Goal: Information Seeking & Learning: Compare options

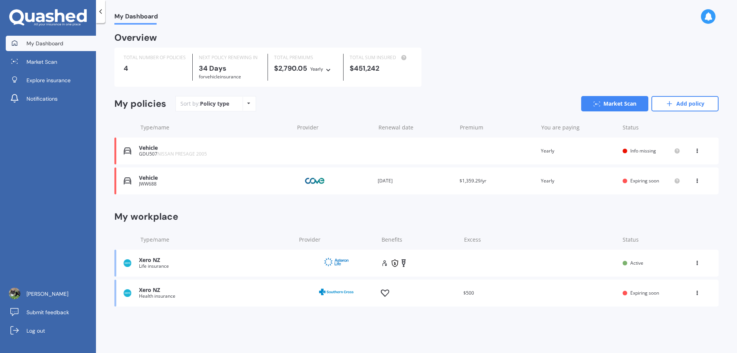
click at [157, 180] on div "Vehicle" at bounding box center [214, 178] width 151 height 7
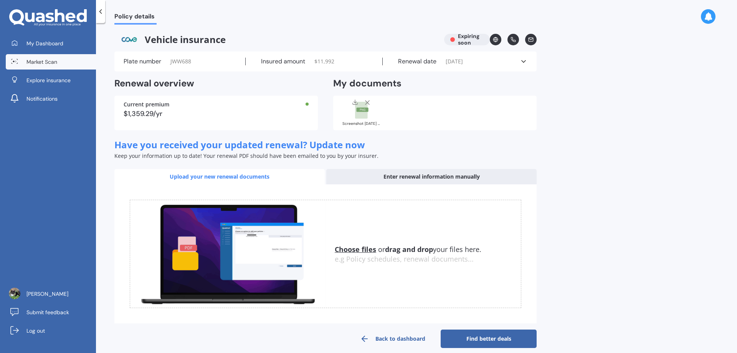
click at [46, 62] on span "Market Scan" at bounding box center [41, 62] width 31 height 8
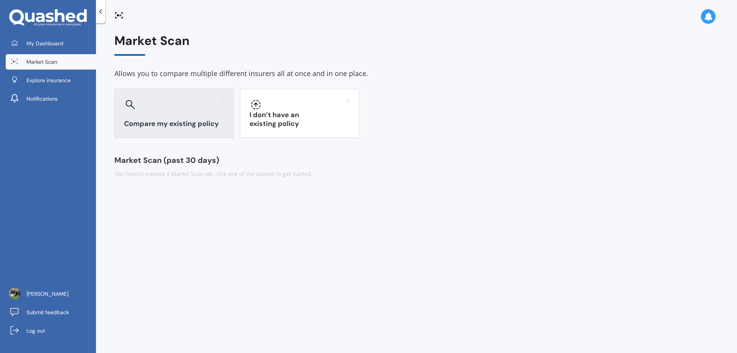
click at [191, 125] on h3 "Compare my existing policy" at bounding box center [174, 123] width 100 height 9
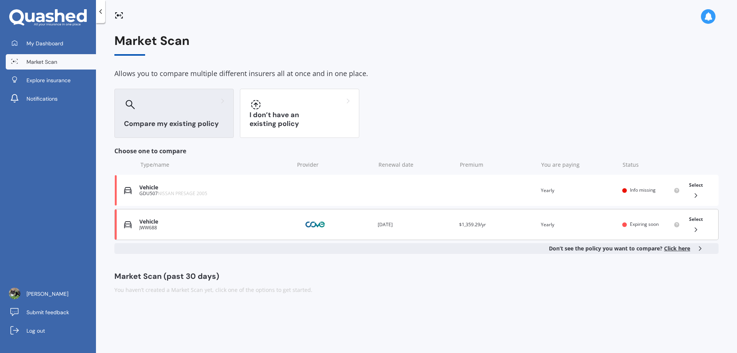
click at [223, 222] on div "Vehicle" at bounding box center [214, 221] width 151 height 7
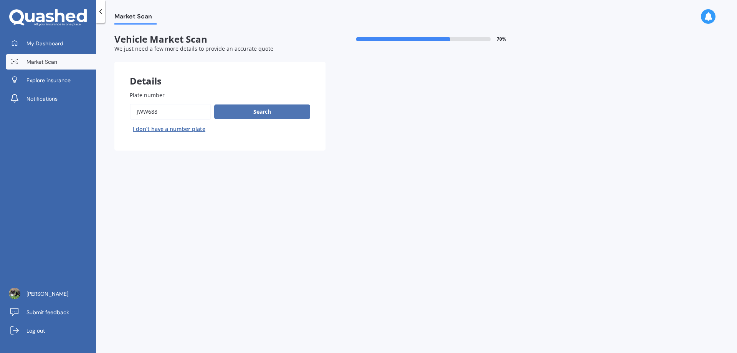
click at [258, 114] on button "Search" at bounding box center [262, 111] width 96 height 15
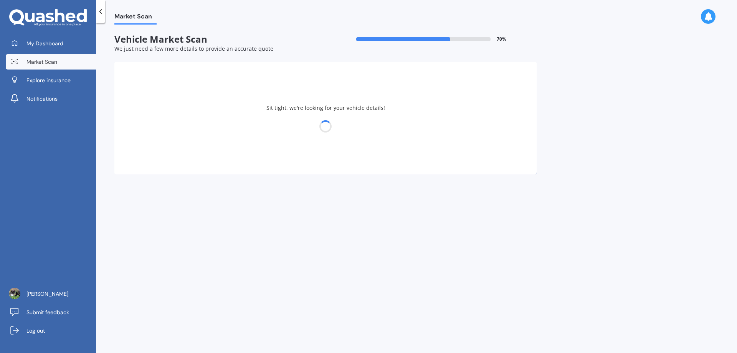
select select "HYUNDAI"
select select "ELANTRA"
select select "28"
select select "09"
select select "1965"
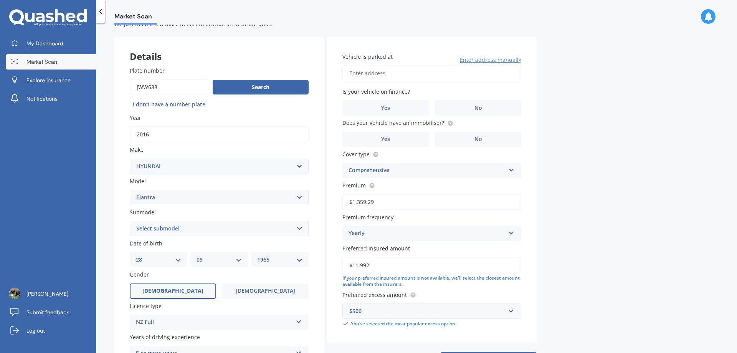
scroll to position [38, 0]
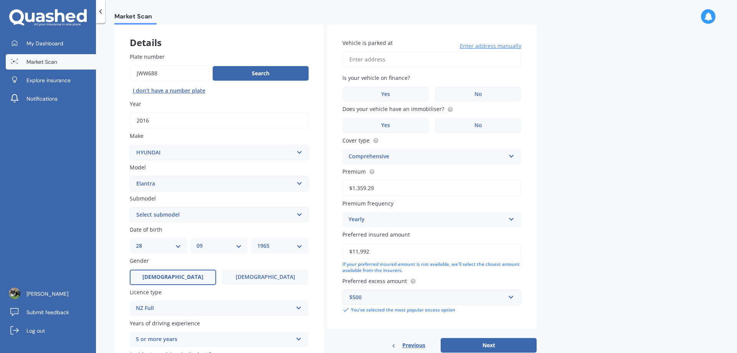
click at [244, 214] on select "Select submodel 1.6 Turbo 1.8 2 [PERSON_NAME]" at bounding box center [219, 214] width 179 height 15
click at [177, 214] on select "Select submodel 1.6 Turbo 1.8 2 [PERSON_NAME]" at bounding box center [219, 214] width 179 height 15
select select "2"
click at [130, 207] on select "Select submodel 1.6 Turbo 1.8 2 [PERSON_NAME]" at bounding box center [219, 214] width 179 height 15
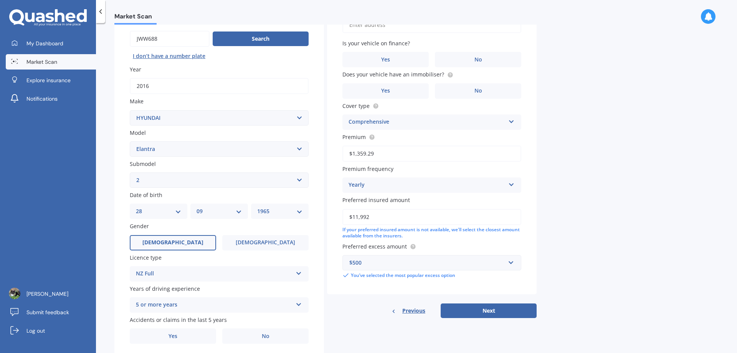
scroll to position [61, 0]
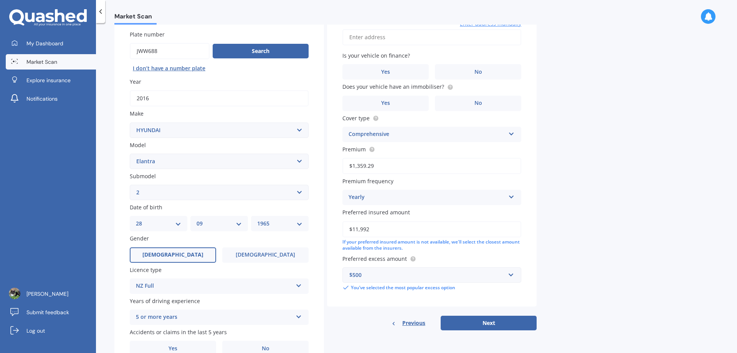
click at [170, 226] on select "DD 01 02 03 04 05 06 07 08 09 10 11 12 13 14 15 16 17 18 19 20 21 22 23 24 25 2…" at bounding box center [158, 223] width 45 height 8
select select "27"
click at [136, 219] on select "DD 01 02 03 04 05 06 07 08 09 10 11 12 13 14 15 16 17 18 19 20 21 22 23 24 25 2…" at bounding box center [158, 223] width 45 height 8
click at [255, 223] on div "YYYY 2025 2024 2023 2022 2021 2020 2019 2018 2017 2016 2015 2014 2013 2012 2011…" at bounding box center [280, 223] width 58 height 15
click at [261, 219] on div "YYYY 2025 2024 2023 2022 2021 2020 2019 2018 2017 2016 2015 2014 2013 2012 2011…" at bounding box center [280, 223] width 58 height 15
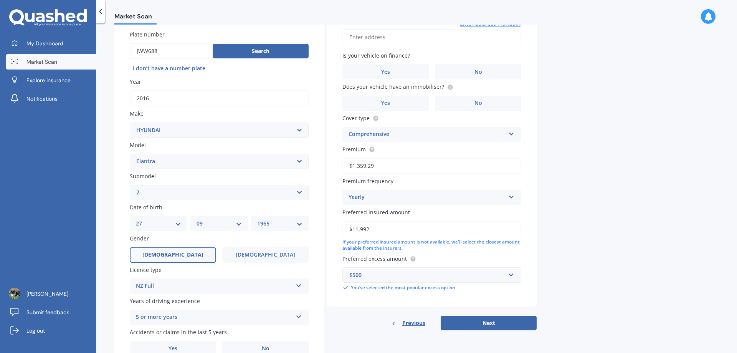
drag, startPoint x: 274, startPoint y: 225, endPoint x: 283, endPoint y: 226, distance: 9.2
click at [274, 225] on select "YYYY 2025 2024 2023 2022 2021 2020 2019 2018 2017 2016 2015 2014 2013 2012 2011…" at bounding box center [279, 223] width 45 height 8
select select "1997"
click at [257, 219] on select "YYYY 2025 2024 2023 2022 2021 2020 2019 2018 2017 2016 2015 2014 2013 2012 2011…" at bounding box center [279, 223] width 45 height 8
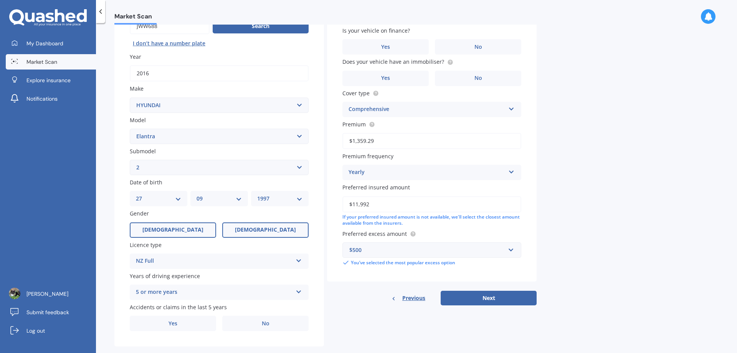
scroll to position [99, 0]
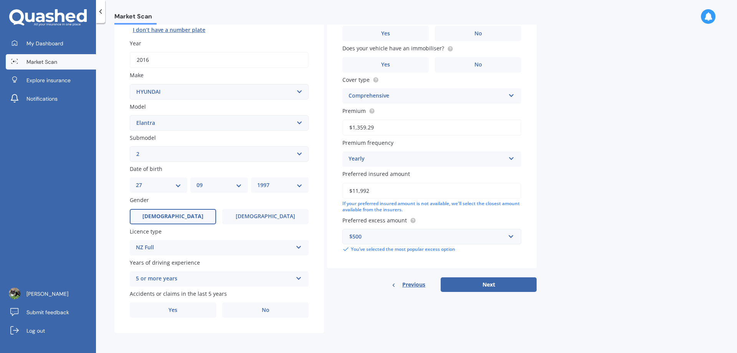
click at [228, 275] on div "5 or more years" at bounding box center [214, 278] width 157 height 9
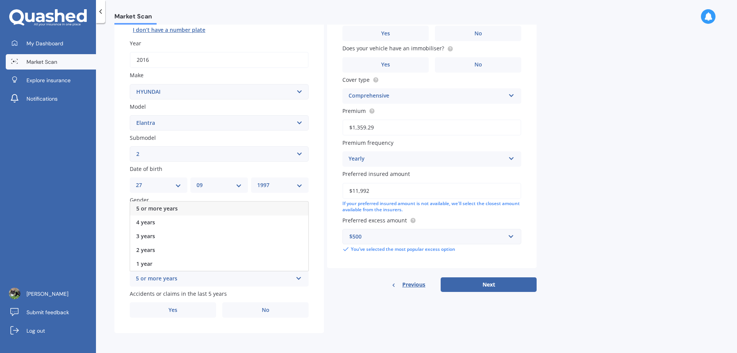
click at [228, 275] on div "5 or more years" at bounding box center [214, 278] width 157 height 9
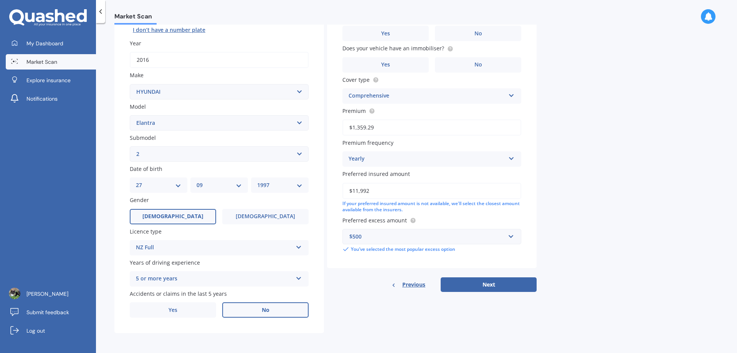
click at [260, 313] on label "No" at bounding box center [265, 309] width 86 height 15
click at [0, 0] on input "No" at bounding box center [0, 0] width 0 height 0
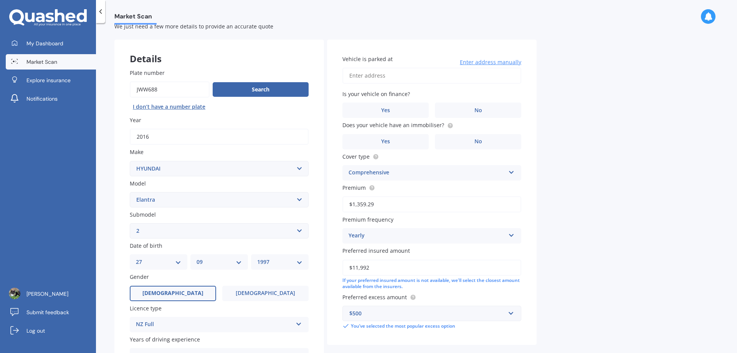
scroll to position [0, 0]
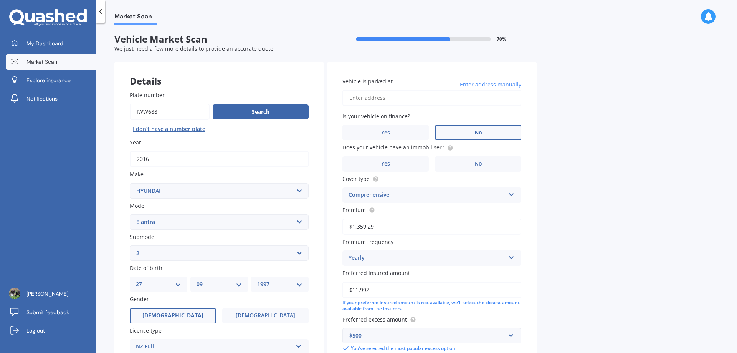
click at [460, 135] on label "No" at bounding box center [478, 132] width 86 height 15
click at [0, 0] on input "No" at bounding box center [0, 0] width 0 height 0
click at [391, 97] on input "Vehicle is parked at" at bounding box center [431, 98] width 179 height 16
type input "[STREET_ADDRESS]"
click at [462, 166] on label "No" at bounding box center [478, 163] width 86 height 15
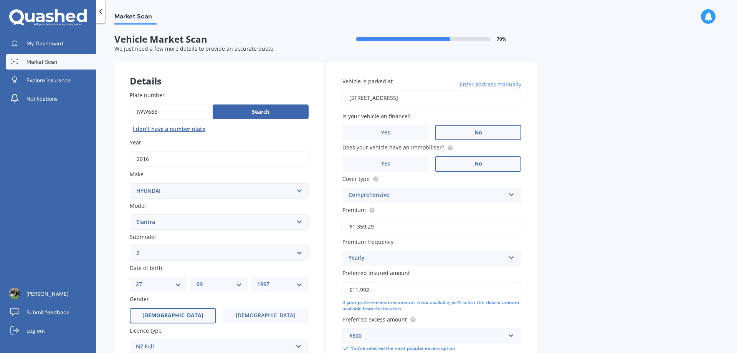
click at [0, 0] on input "No" at bounding box center [0, 0] width 0 height 0
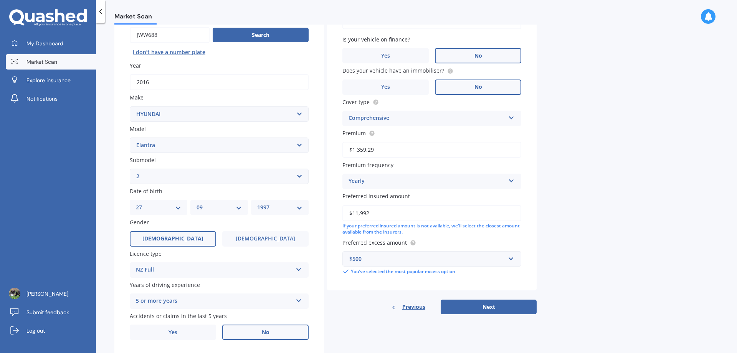
scroll to position [99, 0]
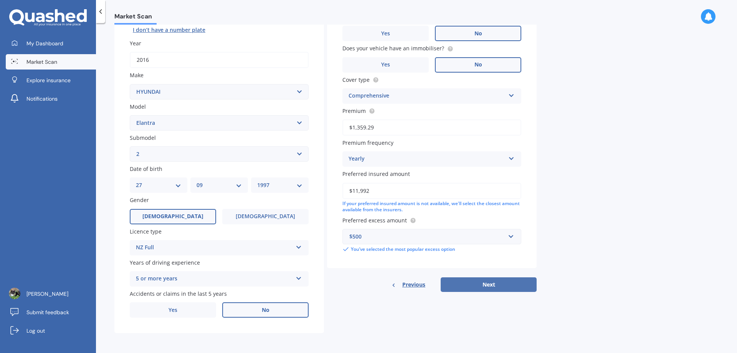
click at [468, 280] on button "Next" at bounding box center [488, 284] width 96 height 15
select select "27"
select select "09"
select select "1997"
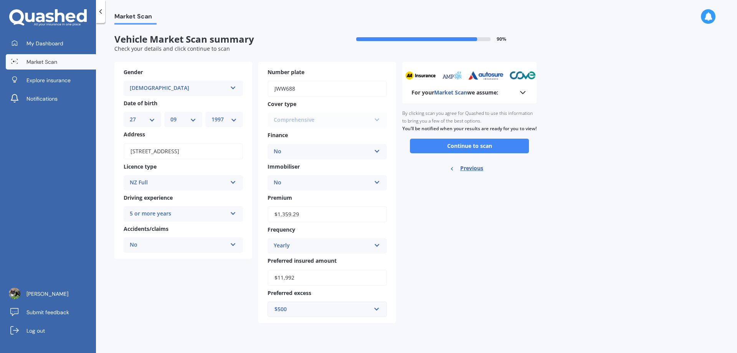
scroll to position [0, 0]
click at [467, 153] on button "Continue to scan" at bounding box center [469, 145] width 119 height 15
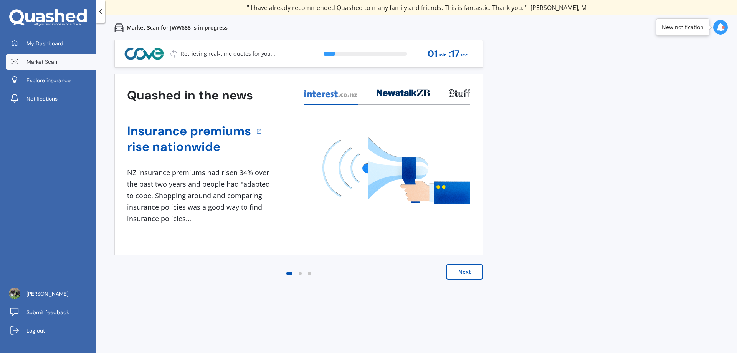
click at [459, 276] on button "Next" at bounding box center [464, 271] width 37 height 15
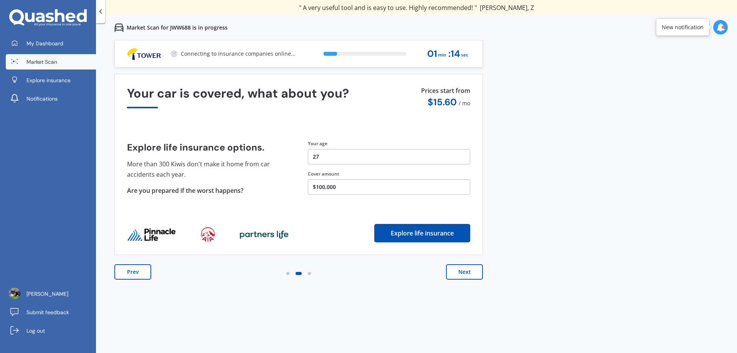
click at [457, 280] on div "Prev Next" at bounding box center [298, 279] width 368 height 31
click at [462, 270] on button "Next" at bounding box center [464, 271] width 37 height 15
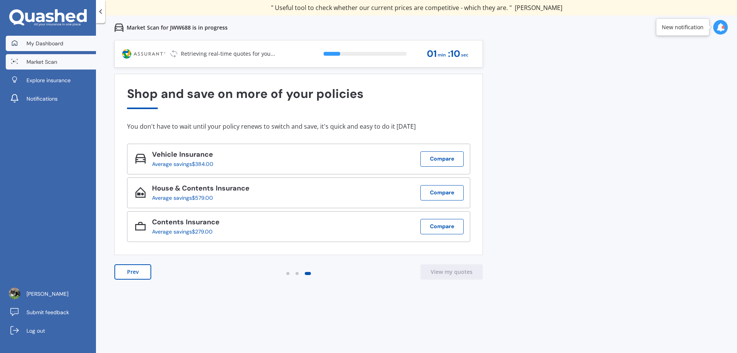
click at [58, 40] on span "My Dashboard" at bounding box center [44, 44] width 37 height 8
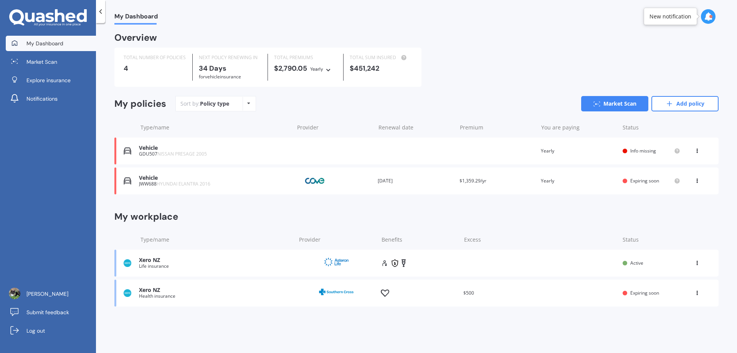
click at [524, 300] on div "Xero NZ Health insurance Provider Renewal date With employment Premium Covered …" at bounding box center [416, 292] width 604 height 27
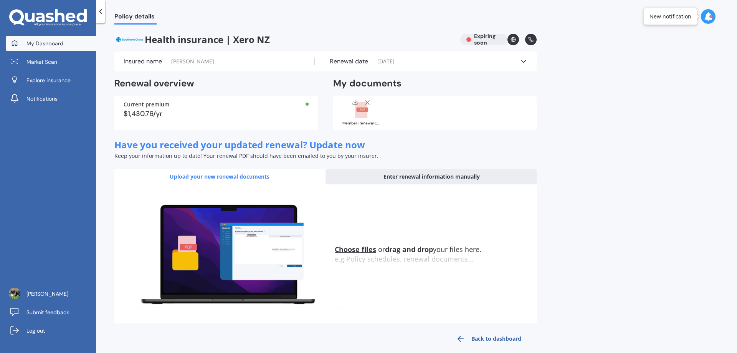
click at [73, 43] on link "My Dashboard" at bounding box center [51, 43] width 90 height 15
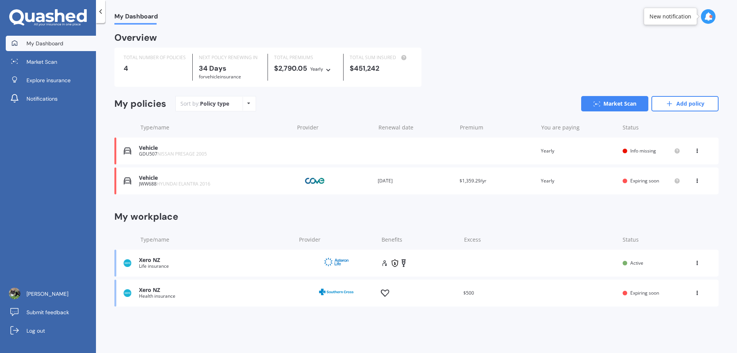
click at [700, 293] on div "View option View workplace Delete" at bounding box center [697, 293] width 7 height 8
click at [697, 305] on div "View workplace" at bounding box center [680, 307] width 76 height 15
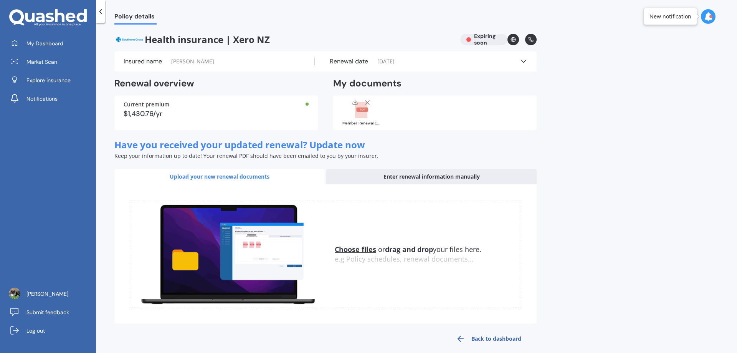
click at [358, 115] on rect at bounding box center [361, 110] width 12 height 17
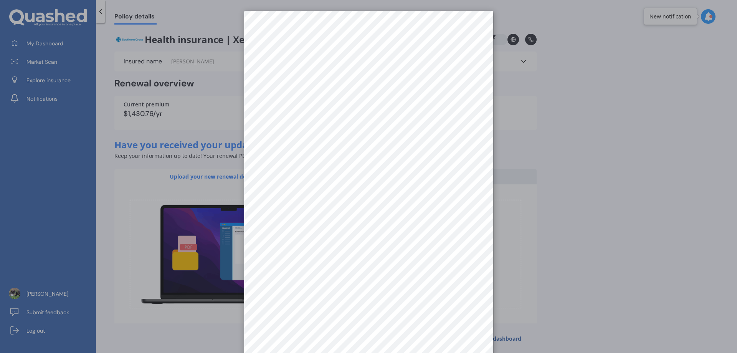
click at [653, 198] on div at bounding box center [368, 176] width 737 height 353
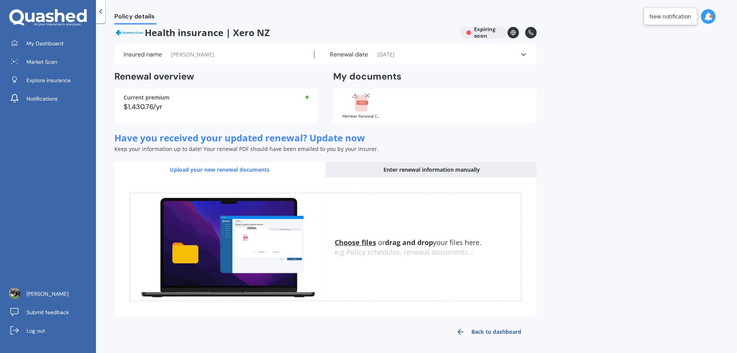
scroll to position [9, 0]
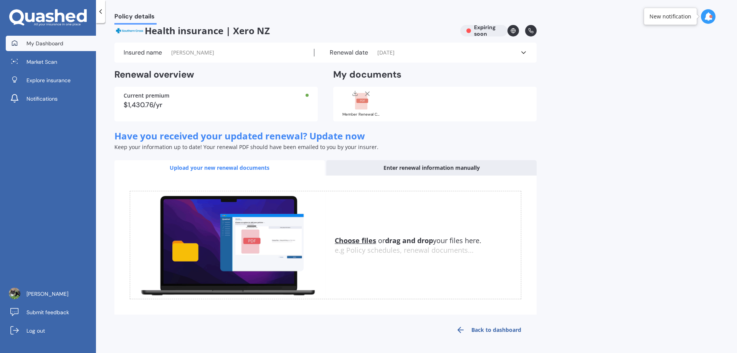
click at [60, 45] on span "My Dashboard" at bounding box center [44, 44] width 37 height 8
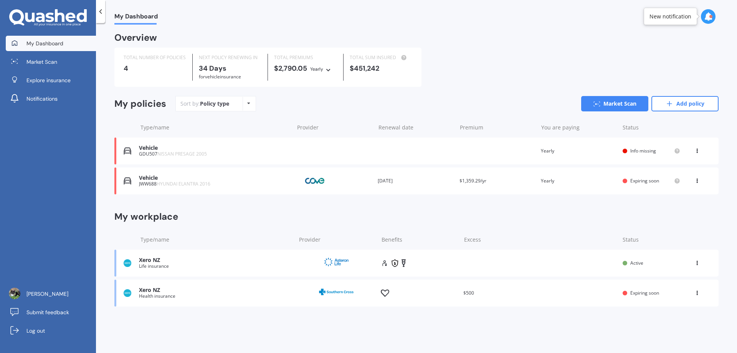
click at [705, 18] on icon at bounding box center [708, 16] width 8 height 8
click at [532, 80] on div "TOTAL NUMBER OF POLICIES 4 NEXT POLICY RENEWING [DATE] for Vehicle insurance TO…" at bounding box center [416, 67] width 604 height 39
click at [68, 64] on link "Market Scan" at bounding box center [51, 61] width 90 height 15
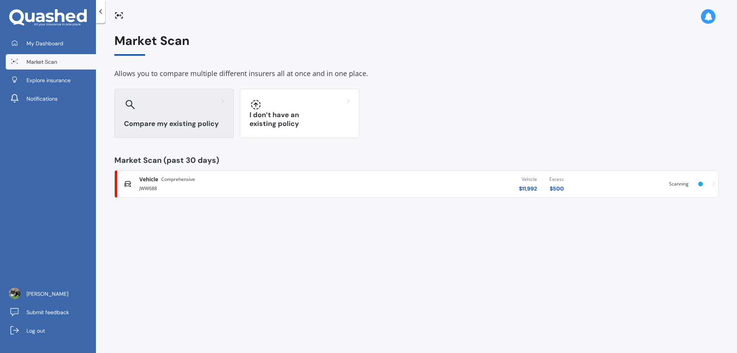
click at [163, 117] on div "Compare my existing policy" at bounding box center [173, 113] width 119 height 49
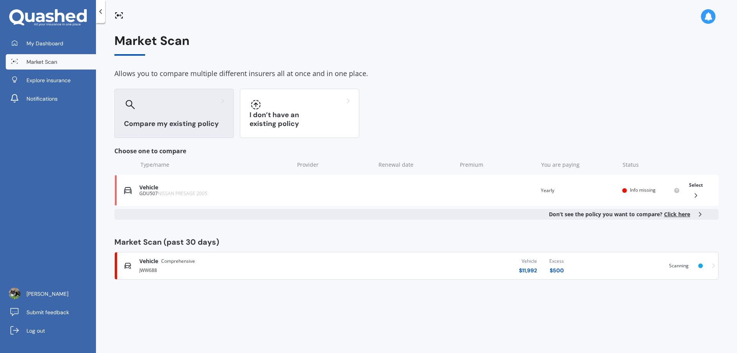
click at [185, 109] on div at bounding box center [174, 104] width 100 height 12
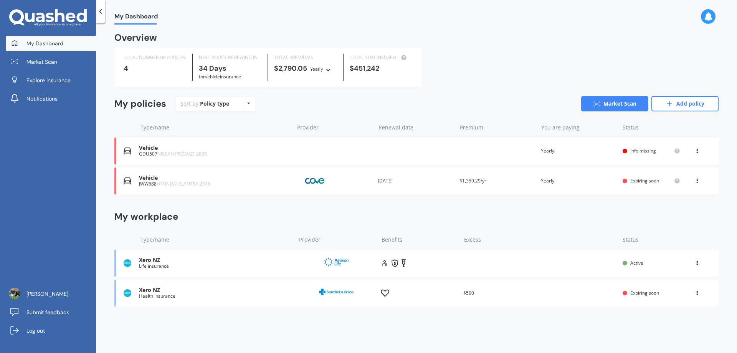
click at [241, 106] on div "Sort by: Policy type Policy type Alphabetical Date added Renewing next" at bounding box center [215, 103] width 81 height 15
click at [252, 104] on div "Policy type Alphabetical Date added Renewing next" at bounding box center [248, 104] width 12 height 14
click at [301, 107] on div "Sort by: Policy type Policy type Alphabetical Date added Renewing next Market S…" at bounding box center [446, 103] width 543 height 15
click at [57, 63] on span "Market Scan" at bounding box center [41, 62] width 31 height 8
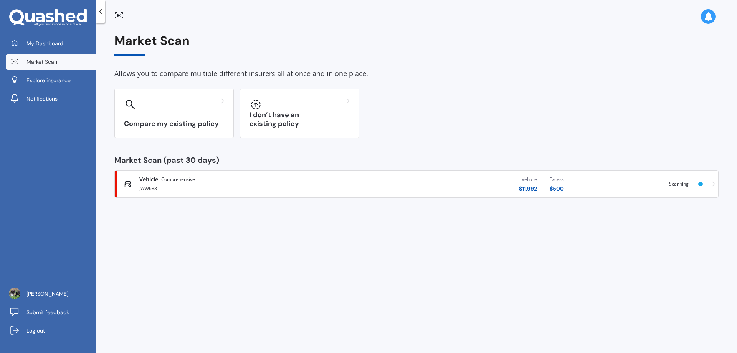
click at [100, 15] on icon at bounding box center [101, 12] width 8 height 8
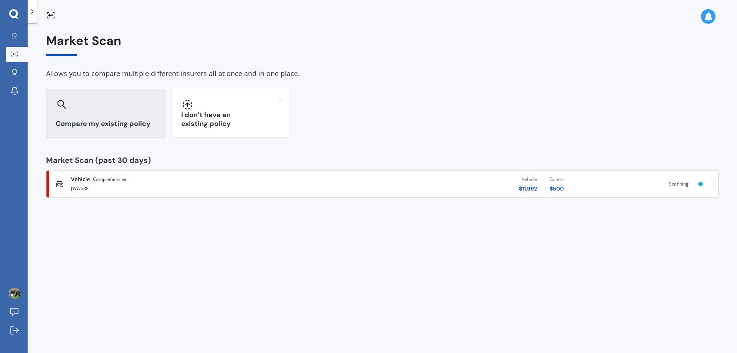
click at [102, 109] on div at bounding box center [106, 104] width 100 height 12
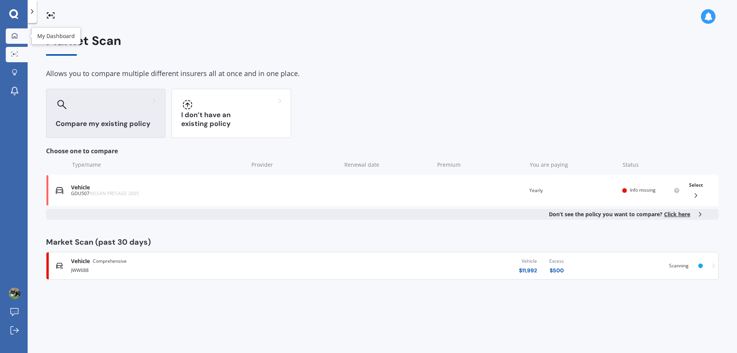
click at [24, 31] on link "My Dashboard" at bounding box center [17, 35] width 22 height 15
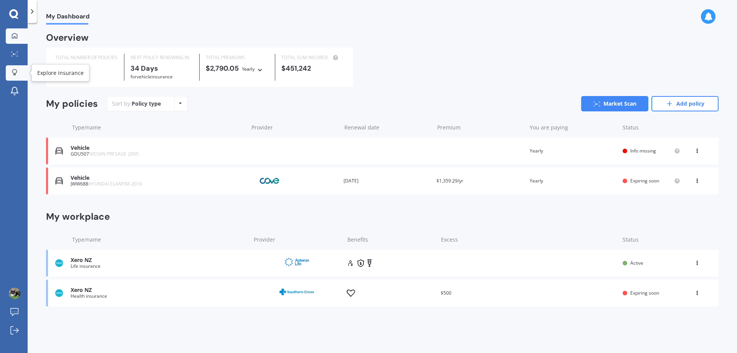
click at [16, 68] on link "Explore insurance" at bounding box center [17, 72] width 22 height 15
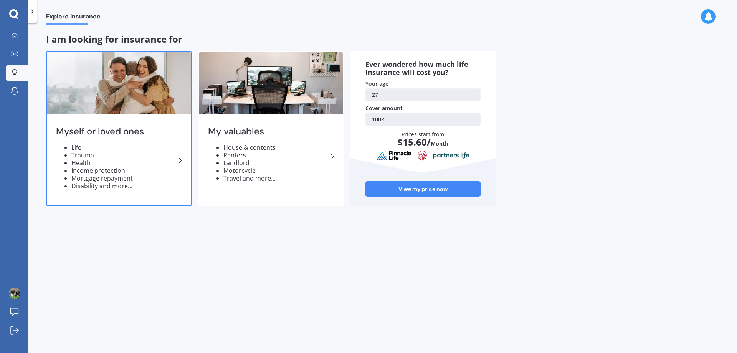
click at [156, 149] on li "Life" at bounding box center [123, 147] width 104 height 8
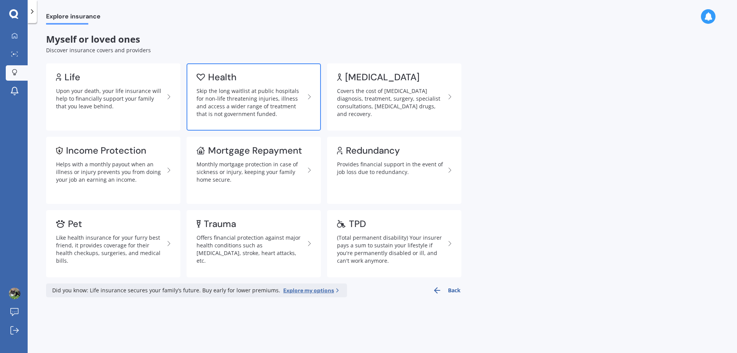
click at [267, 91] on div "Skip the long waitlist at public hospitals for non-life threatening injuries, i…" at bounding box center [250, 102] width 108 height 31
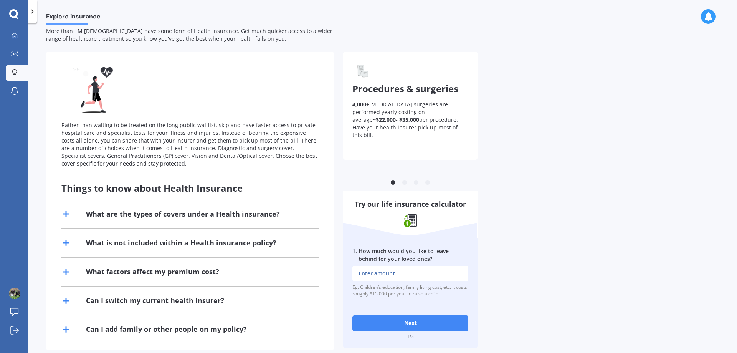
scroll to position [30, 0]
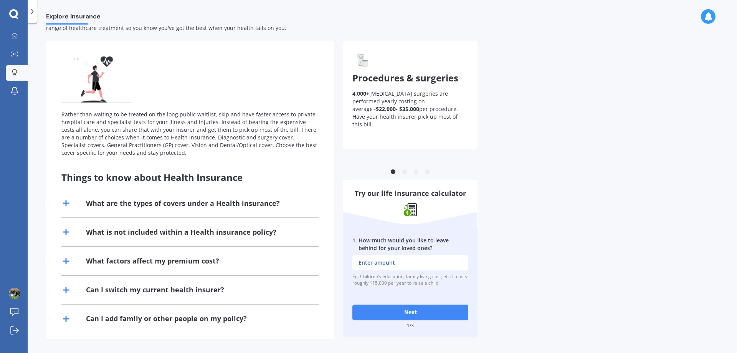
click at [221, 199] on div "What are the types of covers under a Health insurance?" at bounding box center [183, 203] width 194 height 10
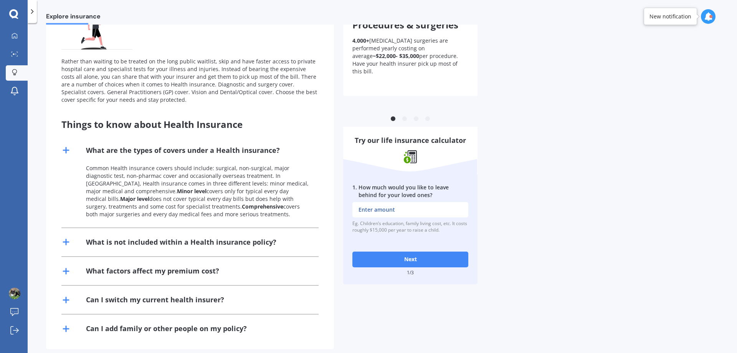
scroll to position [93, 0]
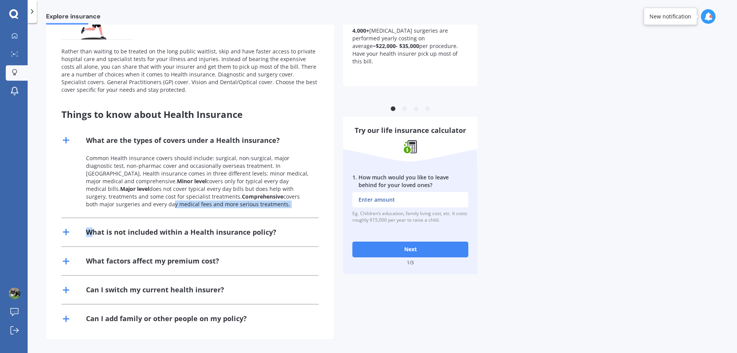
click at [89, 218] on div "What are the types of covers under a Health insurance? Common Health insurance …" at bounding box center [189, 229] width 257 height 206
click at [88, 234] on div "What is not included within a Health insurance policy?" at bounding box center [181, 232] width 190 height 10
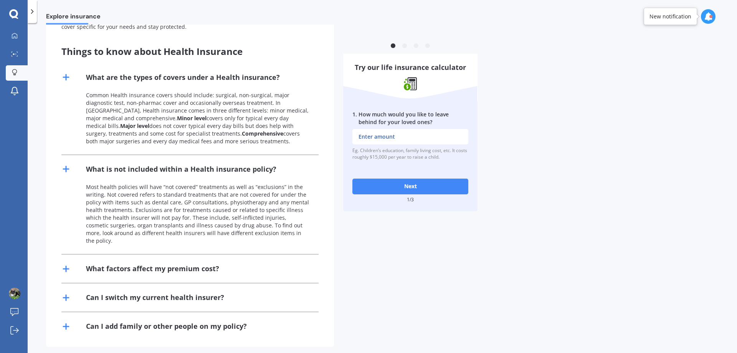
click at [107, 254] on div "What factors affect my premium cost?" at bounding box center [189, 268] width 257 height 28
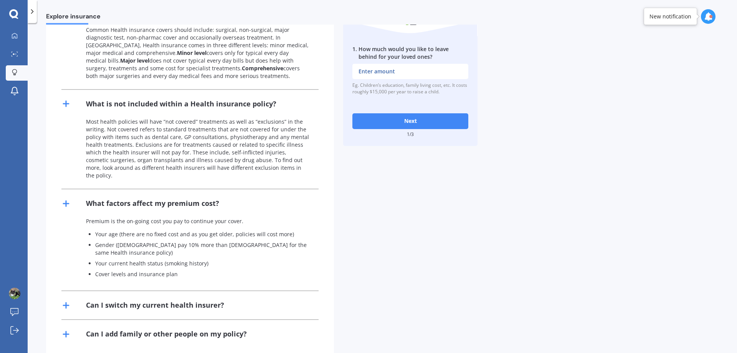
click at [126, 299] on div "Can I switch my current health insurer?" at bounding box center [189, 305] width 257 height 28
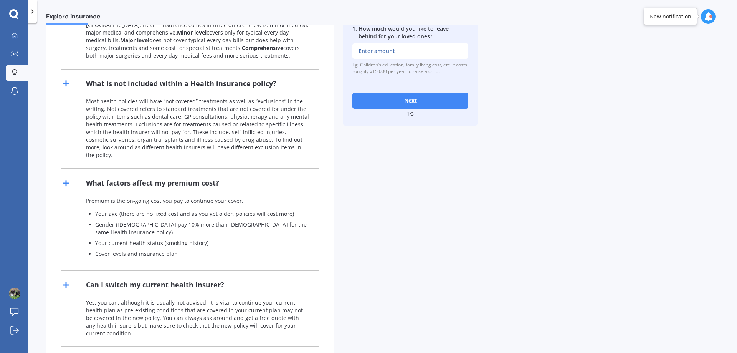
scroll to position [261, 0]
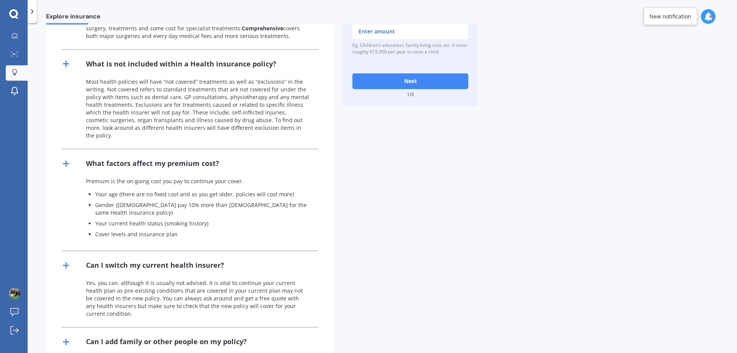
click at [137, 327] on div "Can I add family or other people on my policy?" at bounding box center [189, 341] width 257 height 28
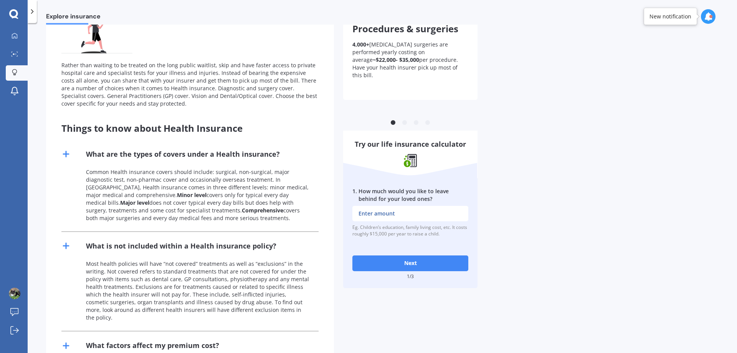
scroll to position [78, 0]
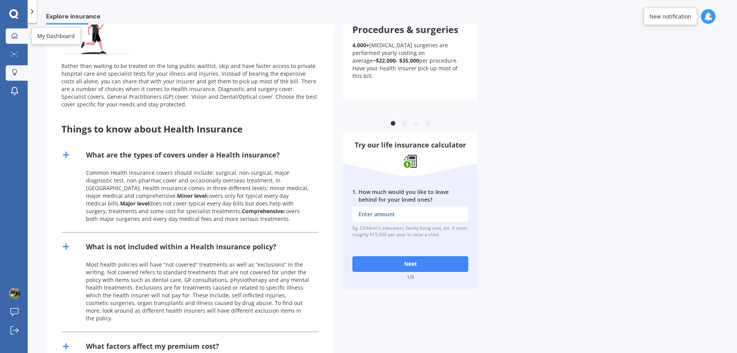
click at [16, 37] on icon at bounding box center [15, 36] width 6 height 6
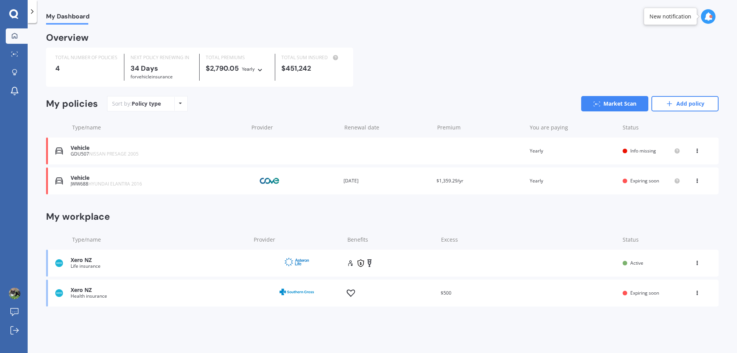
click at [709, 14] on icon at bounding box center [708, 16] width 8 height 8
click at [645, 55] on div "Market Scan Ready" at bounding box center [642, 51] width 53 height 8
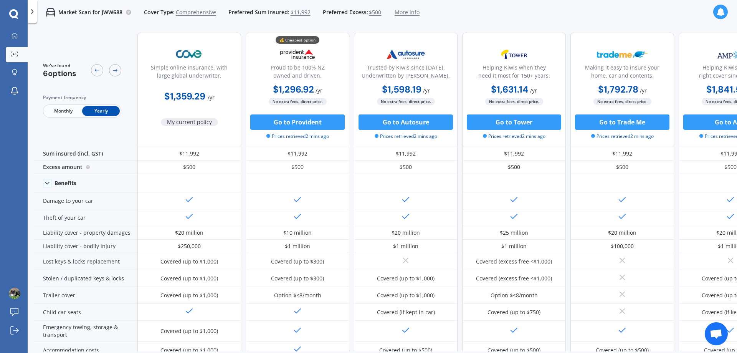
scroll to position [0, 49]
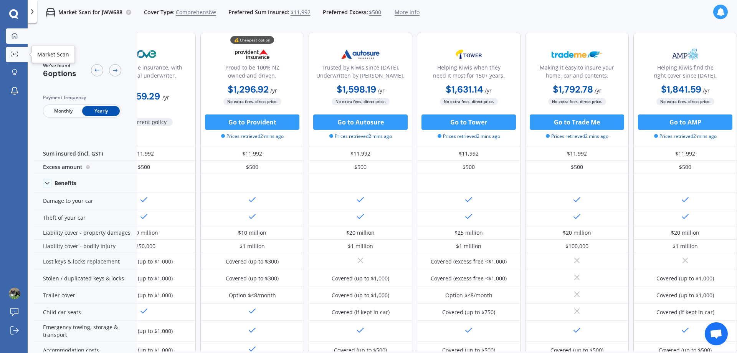
click at [12, 28] on link "My Dashboard" at bounding box center [17, 35] width 22 height 15
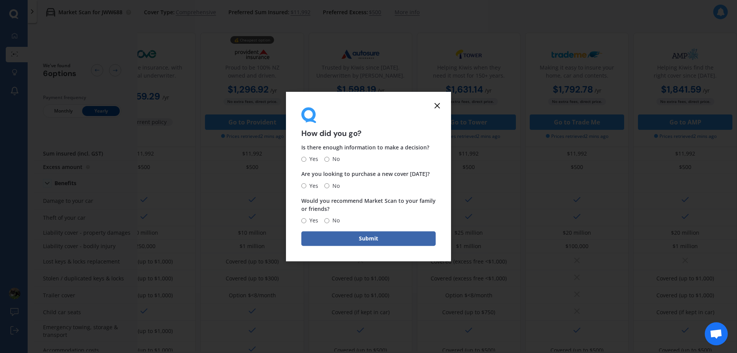
click at [331, 183] on span "No" at bounding box center [334, 185] width 10 height 9
click at [329, 183] on input "No" at bounding box center [326, 185] width 5 height 5
radio input "true"
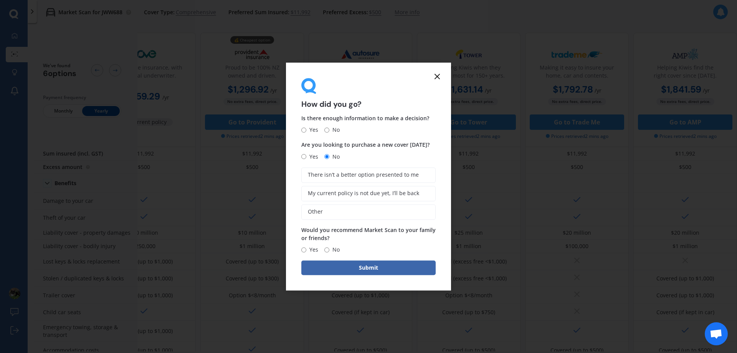
click at [330, 130] on span "No" at bounding box center [334, 129] width 10 height 9
click at [329, 130] on input "No" at bounding box center [326, 129] width 5 height 5
radio input "true"
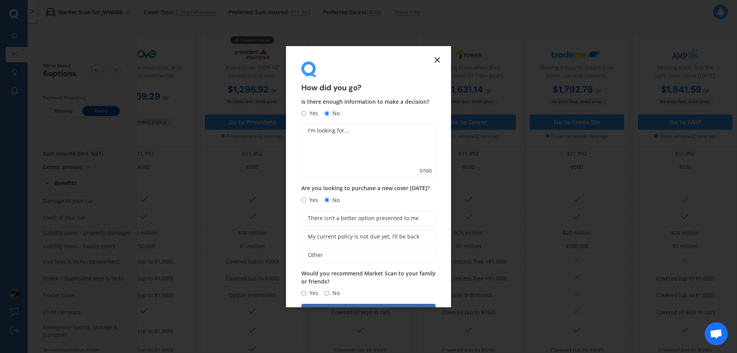
click at [307, 116] on span "Yes" at bounding box center [312, 113] width 12 height 9
click at [306, 116] on input "Yes" at bounding box center [303, 113] width 5 height 5
radio input "true"
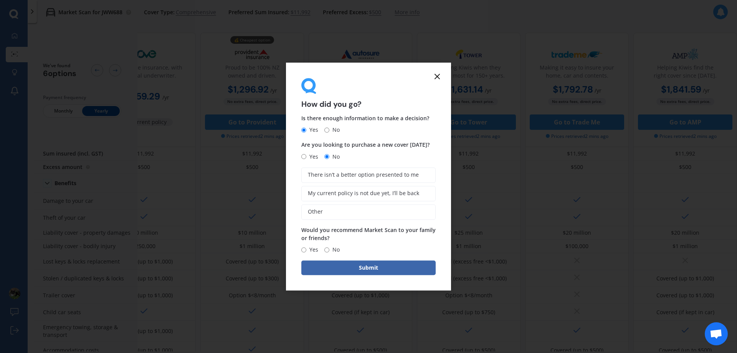
click at [318, 249] on div "Yes No" at bounding box center [320, 249] width 38 height 9
click at [310, 251] on span "Yes" at bounding box center [312, 249] width 12 height 9
click at [306, 251] on input "Yes" at bounding box center [303, 249] width 5 height 5
radio input "true"
click at [325, 263] on button "Submit" at bounding box center [368, 267] width 134 height 15
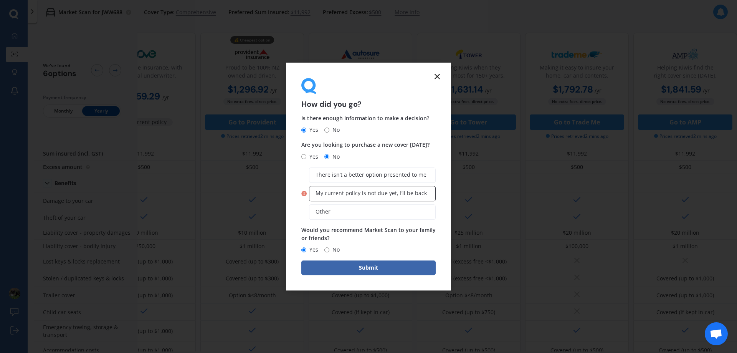
click at [351, 190] on span "My current policy is not due yet, I’ll be back" at bounding box center [370, 193] width 111 height 7
click at [0, 0] on input "My current policy is not due yet, I’ll be back" at bounding box center [0, 0] width 0 height 0
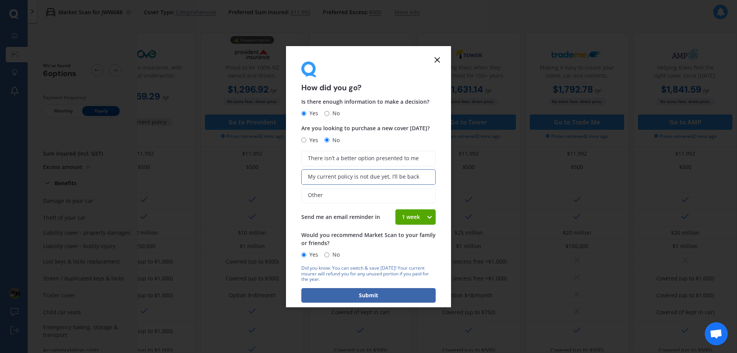
click at [410, 217] on div "1 week" at bounding box center [410, 216] width 31 height 15
click at [420, 270] on div "4 weeks" at bounding box center [416, 273] width 40 height 14
click at [392, 298] on button "Submit" at bounding box center [368, 295] width 134 height 15
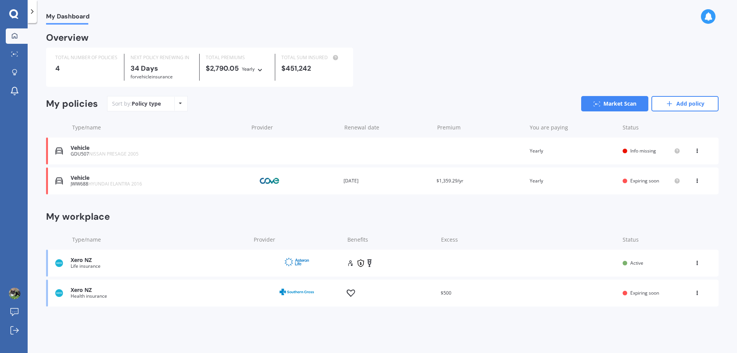
click at [16, 16] on icon at bounding box center [13, 13] width 9 height 9
click at [35, 14] on icon at bounding box center [32, 12] width 8 height 8
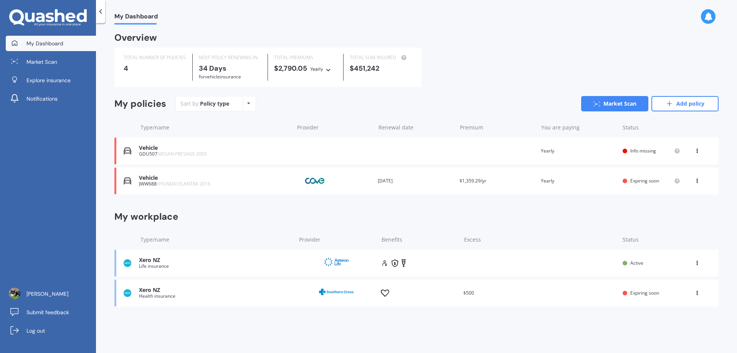
click at [503, 260] on div "Xero NZ Life insurance Provider Renewal date With employment Premium Covered Yo…" at bounding box center [416, 262] width 604 height 27
click at [456, 297] on div at bounding box center [419, 293] width 76 height 8
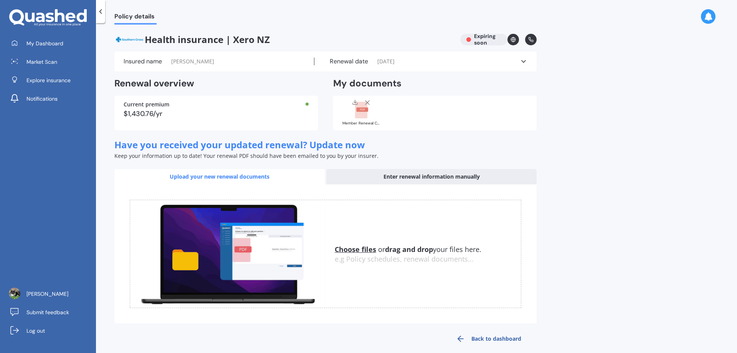
click at [407, 61] on div "Renewal date [DATE]" at bounding box center [417, 62] width 206 height 8
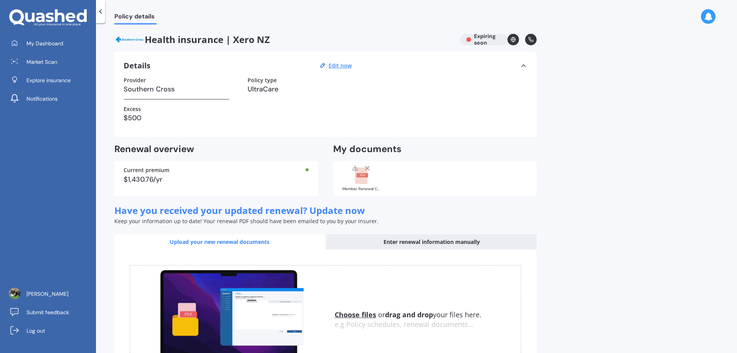
scroll to position [74, 0]
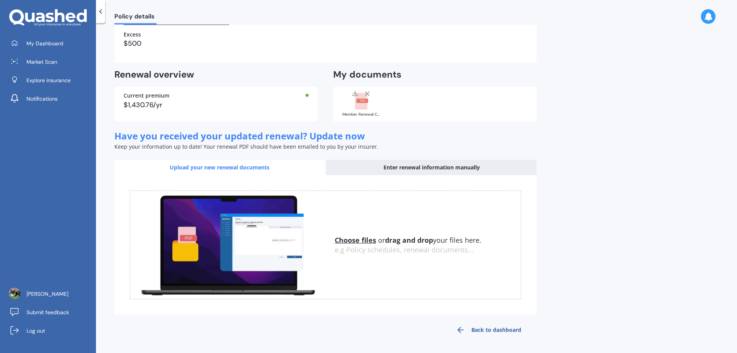
click at [478, 330] on link "Back to dashboard" at bounding box center [488, 329] width 96 height 18
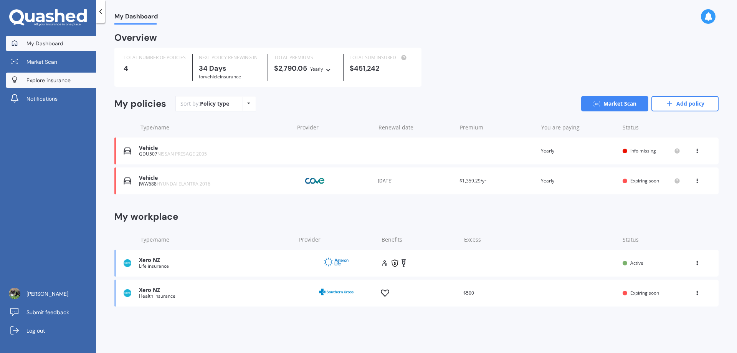
click at [56, 76] on span "Explore insurance" at bounding box center [48, 80] width 44 height 8
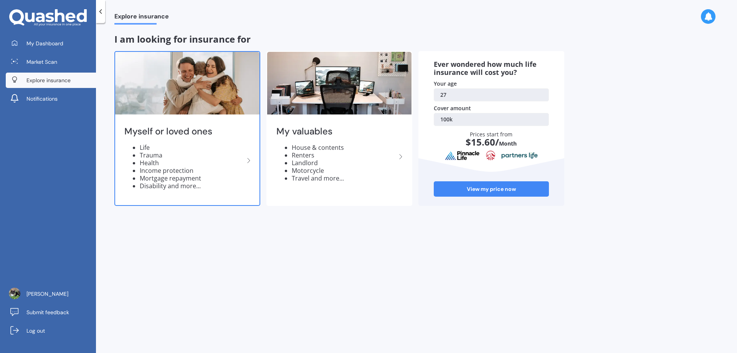
click at [204, 158] on li "Trauma" at bounding box center [192, 155] width 104 height 8
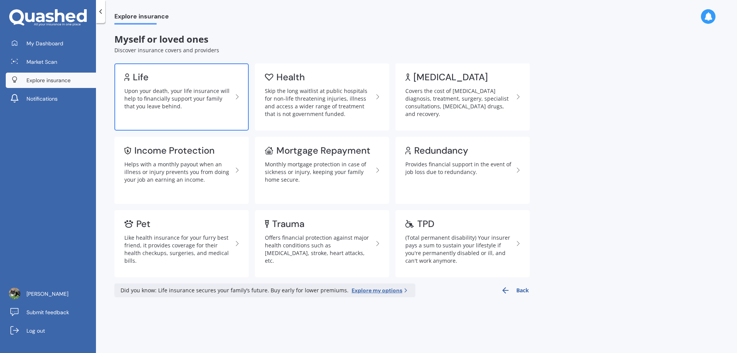
click at [214, 95] on div "Upon your death, your life insurance will help to financially support your fami…" at bounding box center [178, 98] width 108 height 23
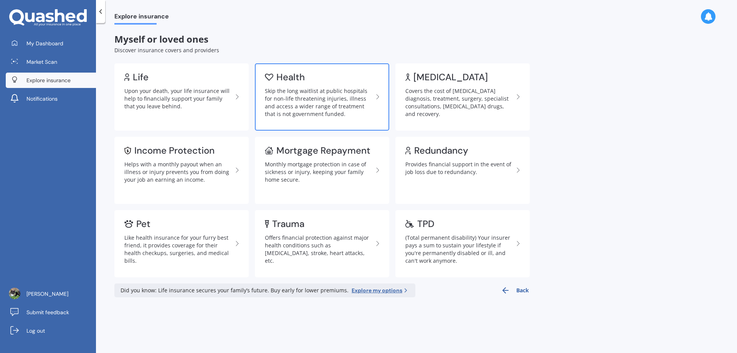
click at [307, 99] on div "Skip the long waitlist at public hospitals for non-life threatening injuries, i…" at bounding box center [319, 102] width 108 height 31
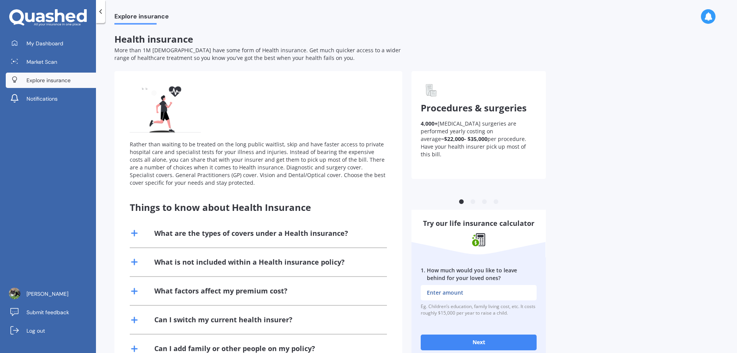
click at [276, 163] on div "Rather than waiting to be treated on the long public waitlist, skip and have fa…" at bounding box center [258, 163] width 257 height 46
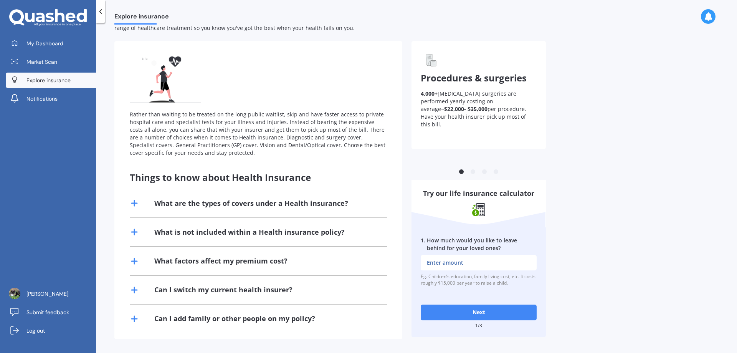
click at [452, 315] on button "Next" at bounding box center [478, 311] width 116 height 15
